Goal: Task Accomplishment & Management: Manage account settings

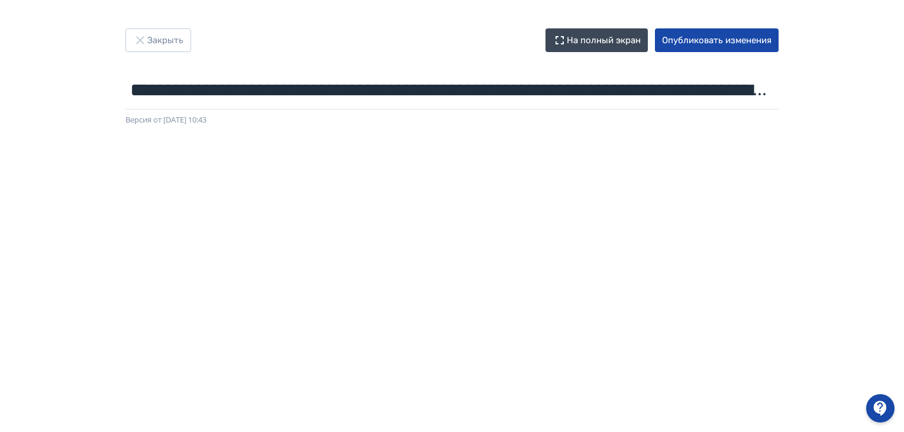
scroll to position [250, 0]
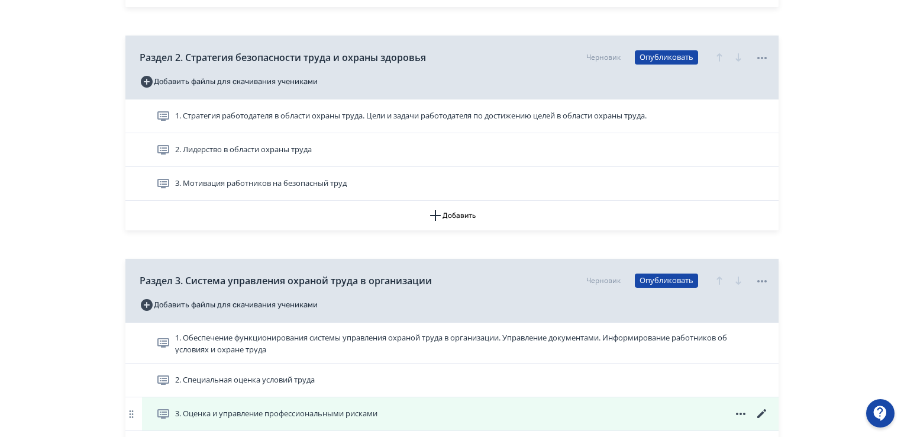
scroll to position [710, 0]
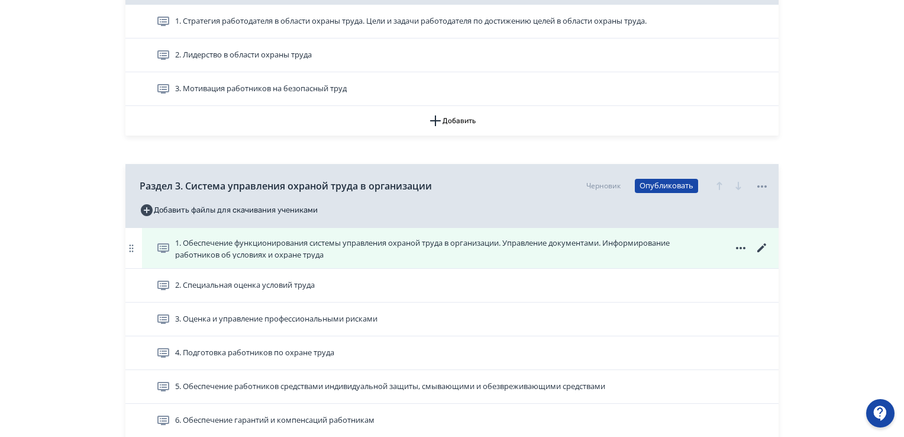
click at [762, 248] on icon at bounding box center [761, 247] width 9 height 9
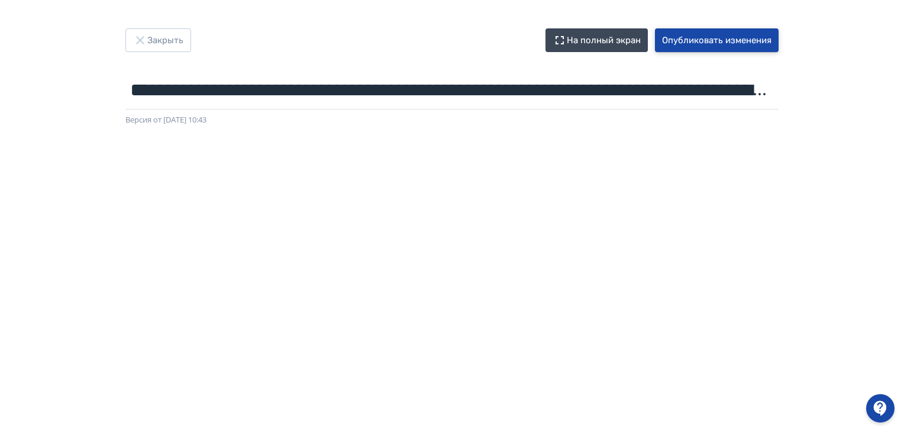
click at [709, 40] on button "Опубликовать изменения" at bounding box center [717, 40] width 124 height 24
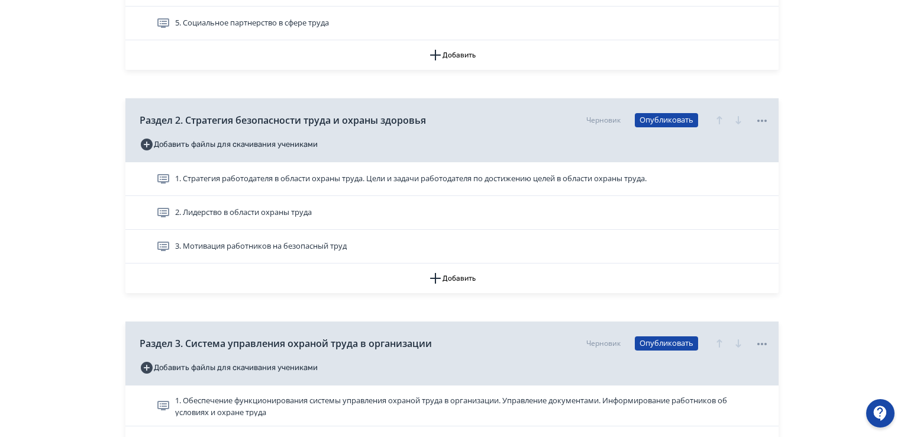
scroll to position [710, 0]
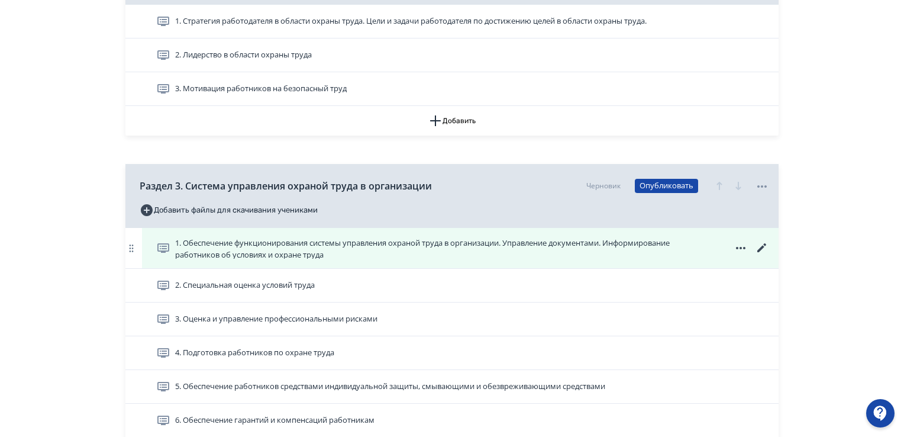
click at [760, 249] on icon at bounding box center [761, 247] width 9 height 9
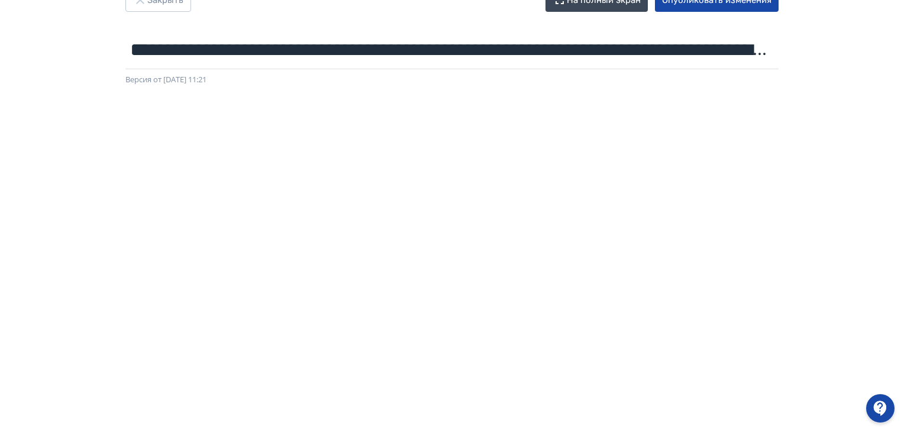
scroll to position [0, 2]
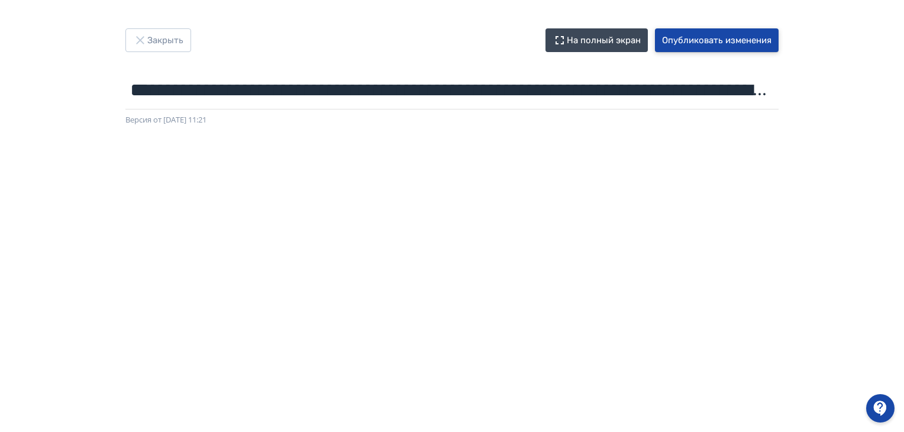
click at [699, 40] on button "Опубликовать изменения" at bounding box center [717, 40] width 124 height 24
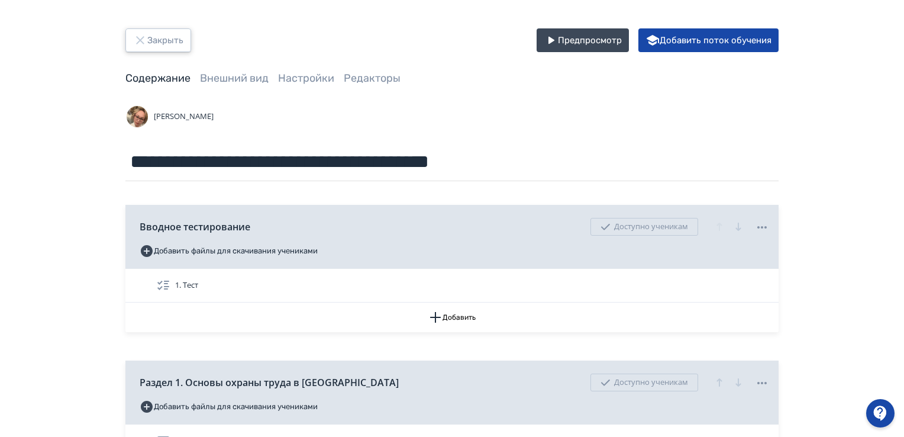
click at [166, 36] on button "Закрыть" at bounding box center [158, 40] width 66 height 24
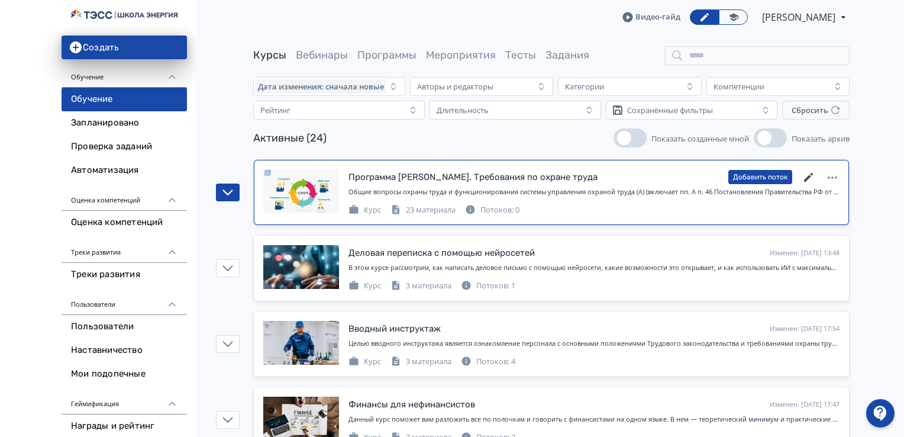
click at [810, 178] on icon at bounding box center [809, 177] width 14 height 14
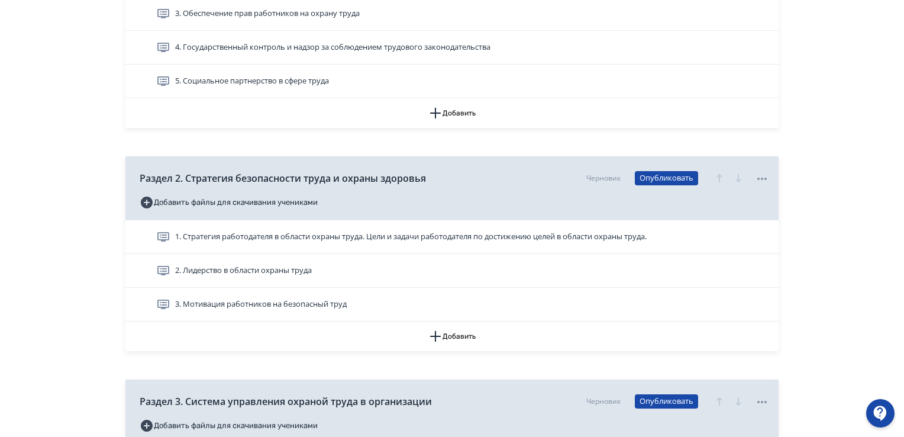
scroll to position [769, 0]
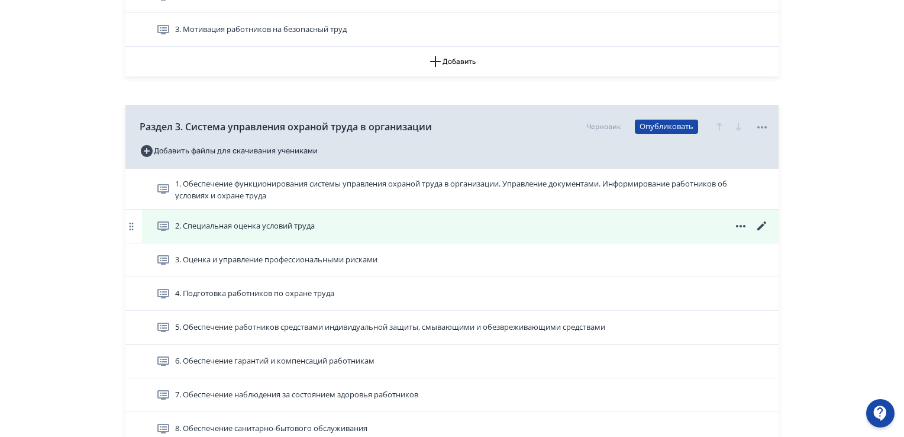
click at [761, 231] on icon at bounding box center [762, 226] width 14 height 14
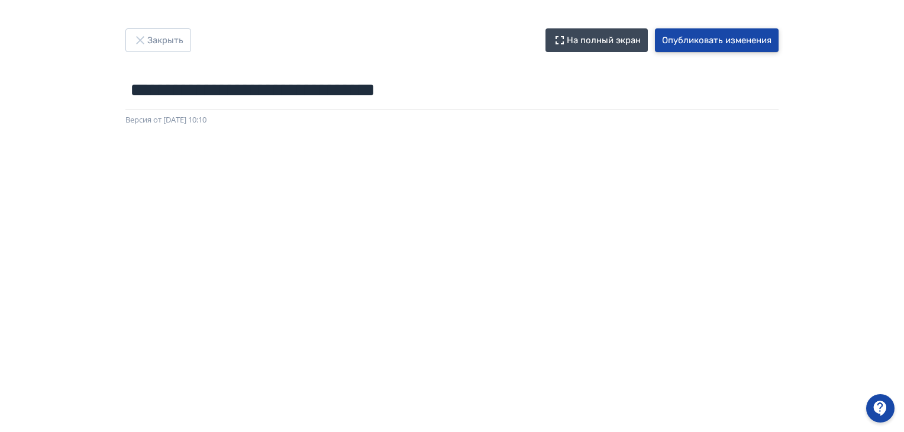
click at [722, 44] on button "Опубликовать изменения" at bounding box center [717, 40] width 124 height 24
